Goal: Task Accomplishment & Management: Manage account settings

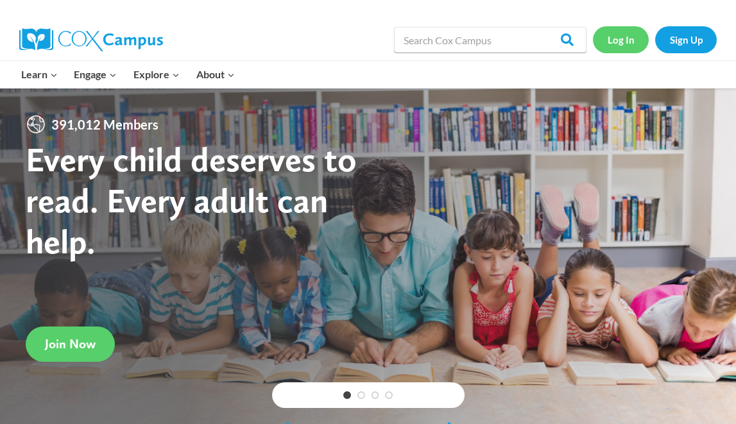
click at [625, 37] on link "Log In" at bounding box center [621, 39] width 56 height 26
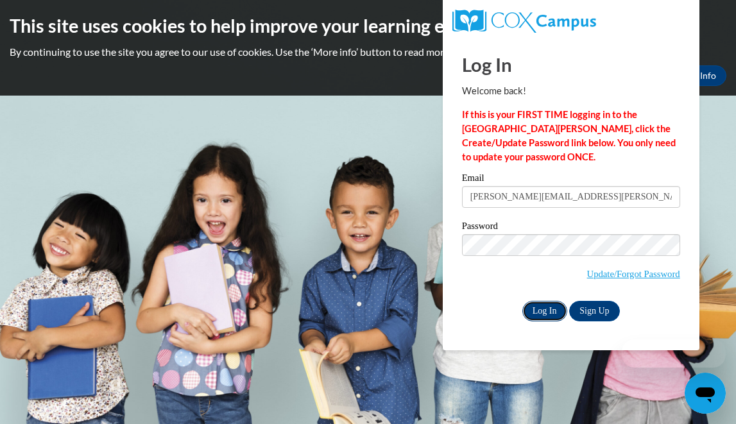
click at [552, 308] on input "Log In" at bounding box center [545, 311] width 45 height 21
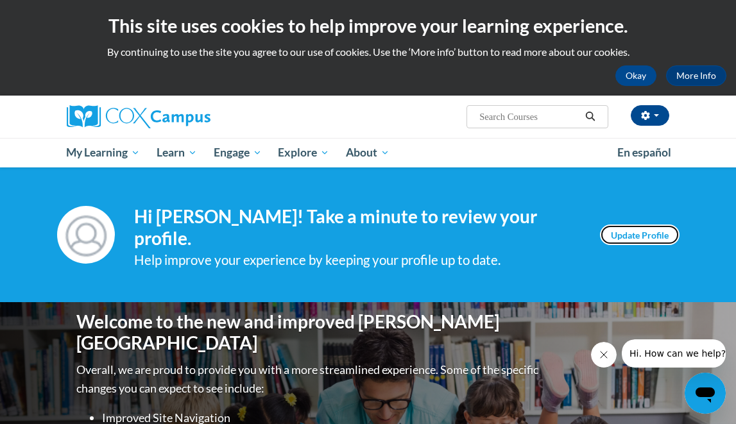
click at [632, 234] on link "Update Profile" at bounding box center [640, 235] width 80 height 21
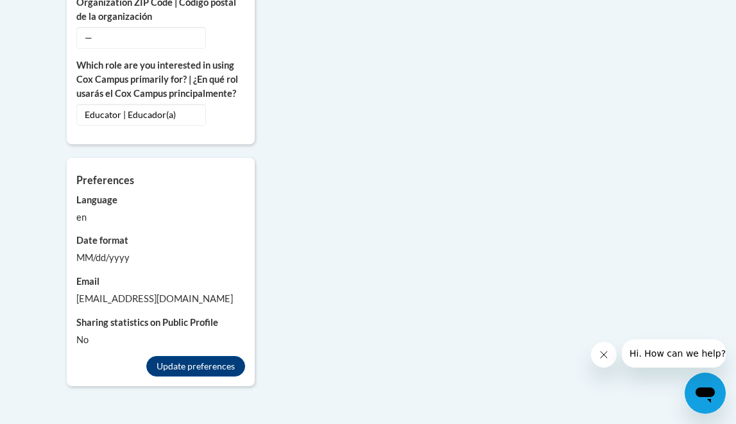
scroll to position [1132, 0]
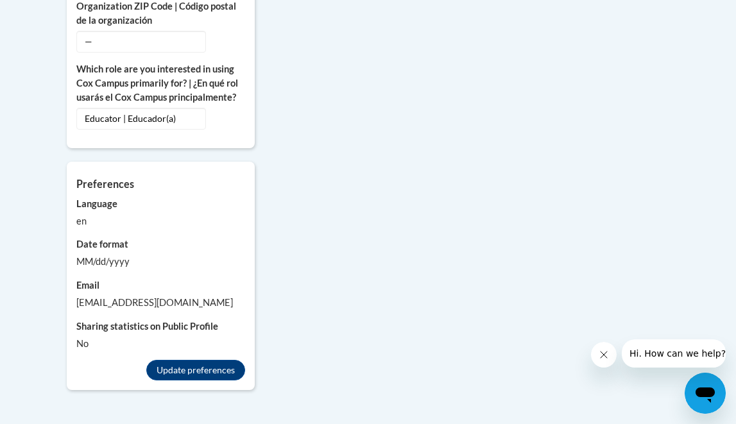
click at [103, 269] on div "MM/dd/yyyy" at bounding box center [160, 262] width 169 height 14
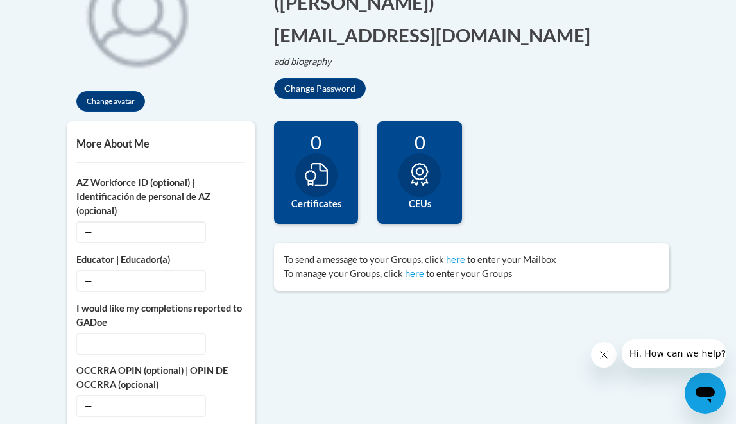
scroll to position [471, 0]
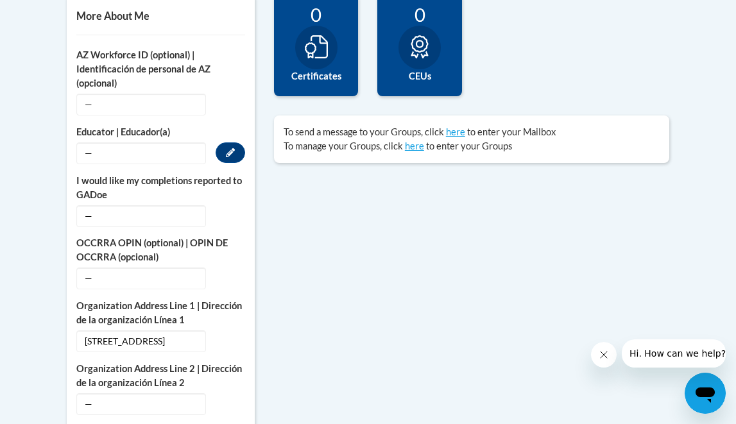
click at [123, 154] on span "—" at bounding box center [141, 154] width 130 height 22
click at [232, 212] on icon "Custom profile fields" at bounding box center [230, 215] width 9 height 9
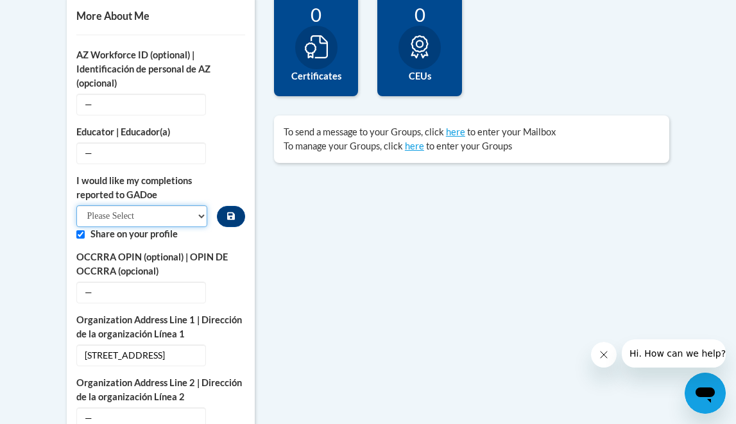
select select "603ba6f8-c7dd-435b-84cd-d4c8cfb77024"
click option "Yes" at bounding box center [0, 0] width 0 height 0
click at [156, 159] on span "—" at bounding box center [141, 154] width 130 height 22
click at [225, 152] on button "Edit" at bounding box center [231, 153] width 30 height 21
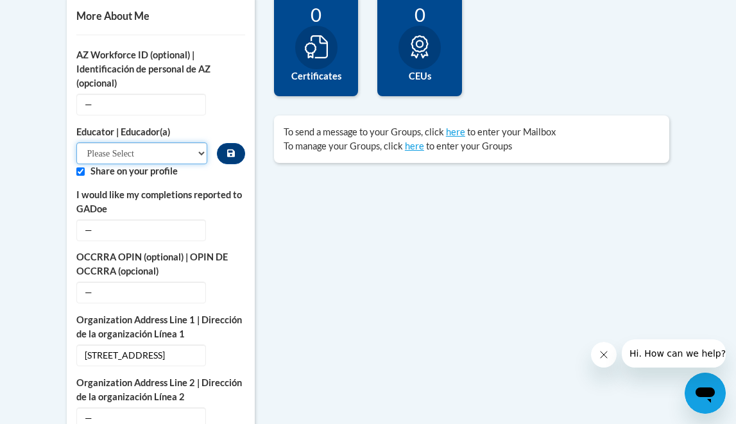
select select "67563ca1-16dc-4830-a7b3-94a34bed3689"
click option "Other | Otro" at bounding box center [0, 0] width 0 height 0
click at [227, 104] on icon "Custom profile fields" at bounding box center [230, 104] width 9 height 9
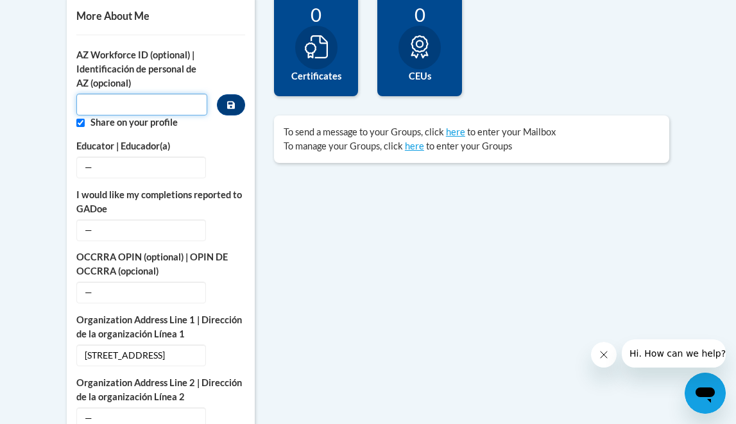
click at [174, 105] on input "Custom profile fields" at bounding box center [141, 105] width 131 height 22
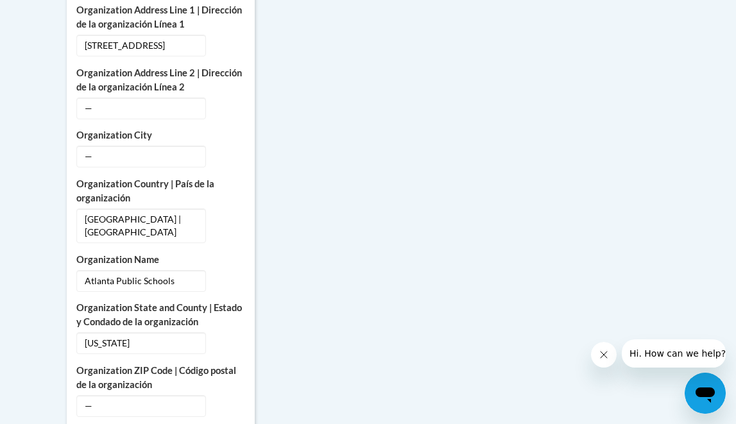
scroll to position [807, 0]
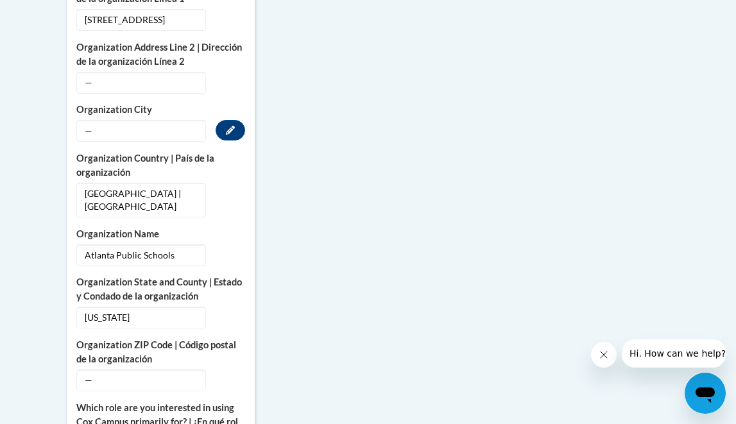
click at [147, 142] on span "—" at bounding box center [141, 131] width 130 height 22
click at [230, 135] on icon "Custom profile fields" at bounding box center [230, 130] width 9 height 9
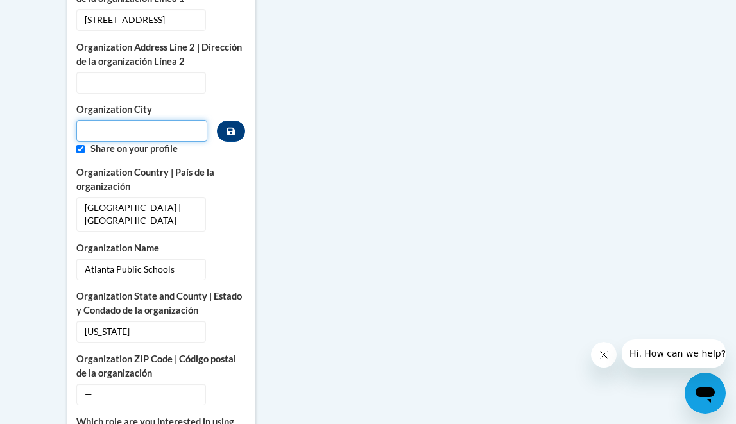
click at [179, 142] on input "Metadata input" at bounding box center [141, 131] width 131 height 22
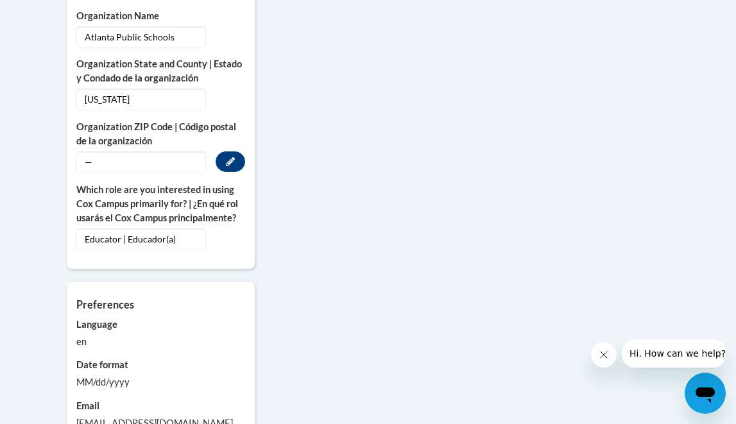
scroll to position [1042, 0]
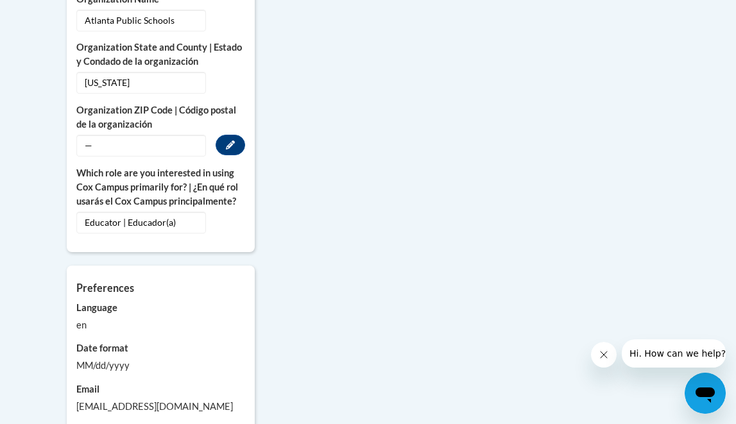
type input "Atlanta"
click at [138, 157] on span "—" at bounding box center [141, 146] width 130 height 22
click at [226, 155] on button "Edit" at bounding box center [231, 145] width 30 height 21
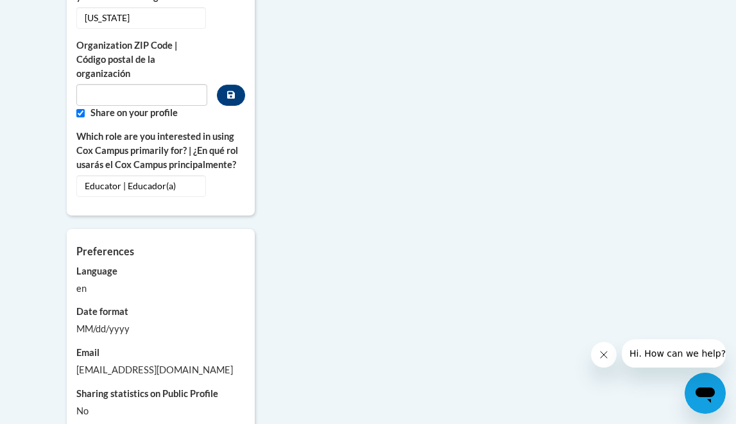
scroll to position [1082, 0]
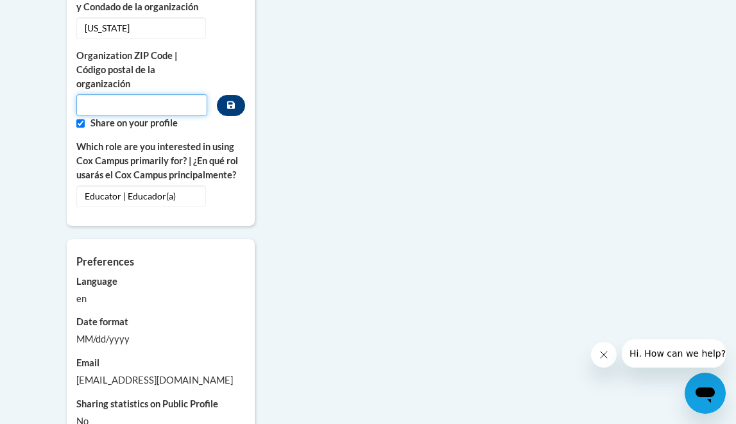
click at [140, 116] on input "Metadata input" at bounding box center [141, 105] width 131 height 22
type input "30303"
click at [232, 109] on icon "Custom profile fields" at bounding box center [231, 105] width 8 height 8
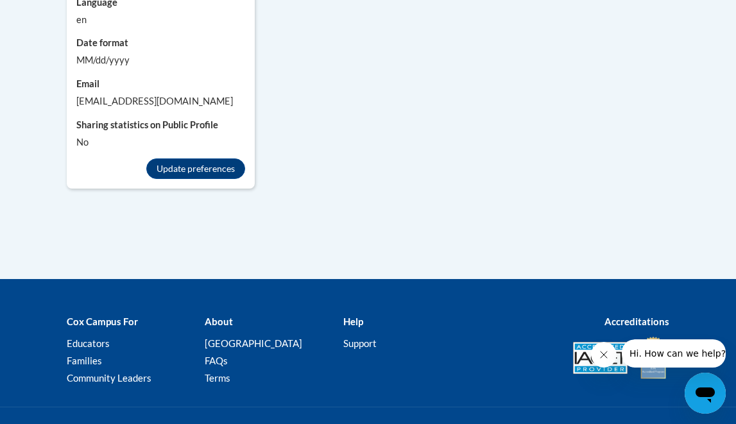
scroll to position [1322, 0]
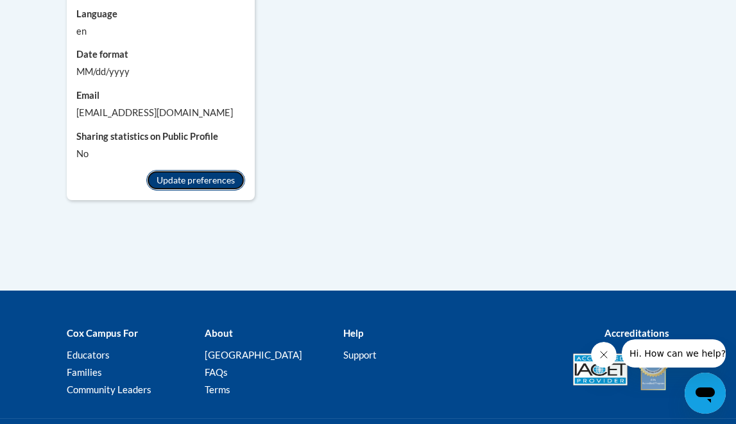
click at [230, 187] on button "Update preferences" at bounding box center [195, 180] width 99 height 21
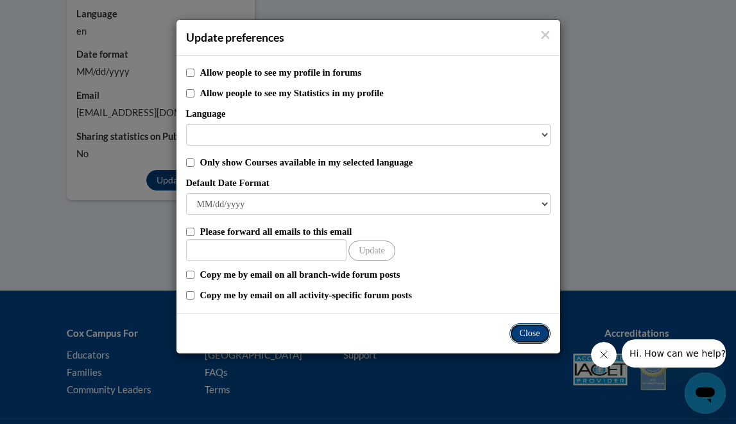
click at [541, 338] on button "Close" at bounding box center [530, 334] width 41 height 21
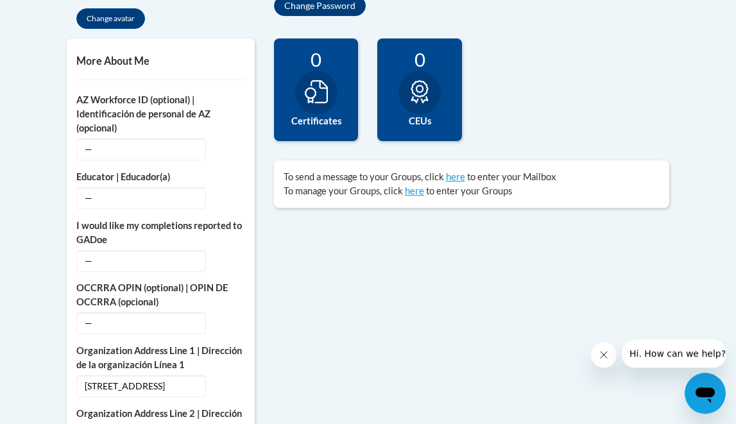
scroll to position [432, 0]
